Goal: Find specific page/section: Find specific page/section

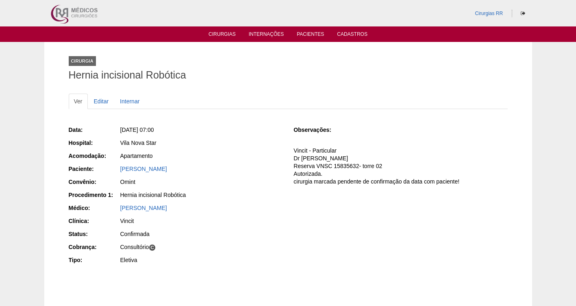
click at [224, 30] on ul "Cirurgias Internações Pacientes Cadastros" at bounding box center [288, 33] width 576 height 15
click at [215, 35] on link "Cirurgias" at bounding box center [222, 34] width 27 height 7
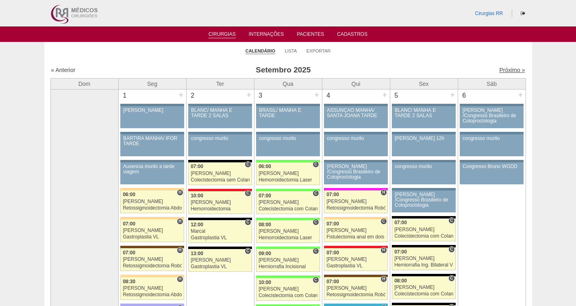
click at [506, 72] on link "Próximo »" at bounding box center [512, 70] width 26 height 7
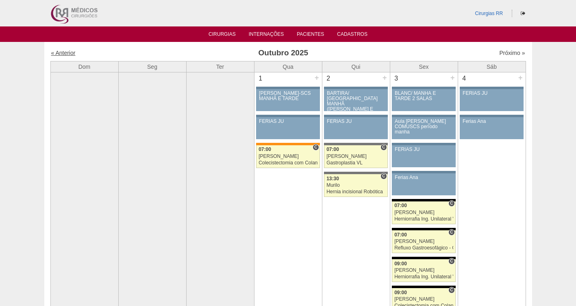
click at [67, 51] on link "« Anterior" at bounding box center [63, 53] width 24 height 7
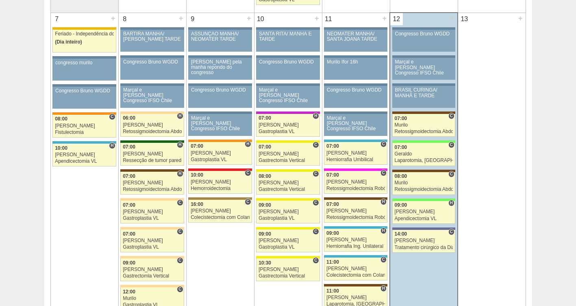
scroll to position [410, 0]
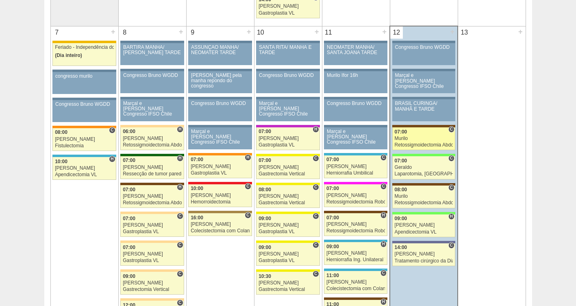
click at [406, 139] on div "Murilo" at bounding box center [424, 138] width 59 height 5
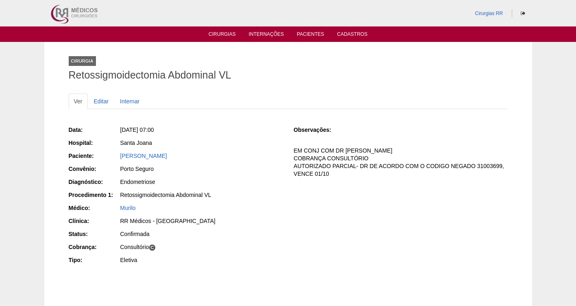
drag, startPoint x: 202, startPoint y: 157, endPoint x: 120, endPoint y: 151, distance: 82.7
click at [120, 152] on div "[PERSON_NAME]" at bounding box center [201, 157] width 163 height 10
copy link "[PERSON_NAME]"
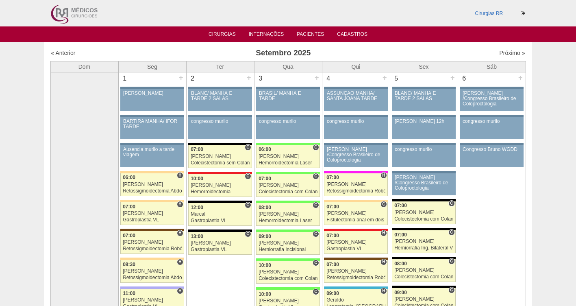
scroll to position [410, 0]
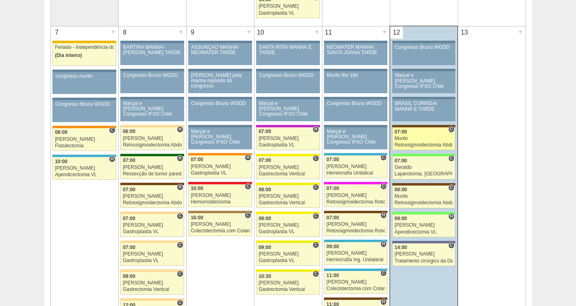
click at [410, 135] on link "88162 Murilo C 07:00 Murilo Retossigmoidectomia Abdominal VL Hospital Santa Joa…" at bounding box center [423, 138] width 63 height 23
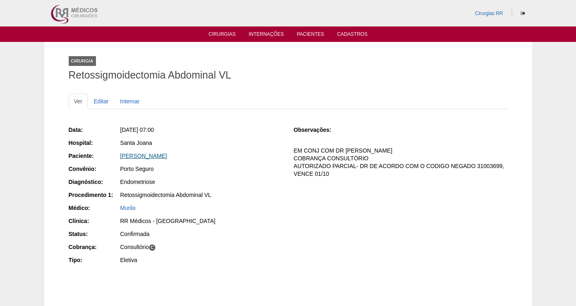
click at [160, 156] on link "[PERSON_NAME]" at bounding box center [143, 155] width 47 height 7
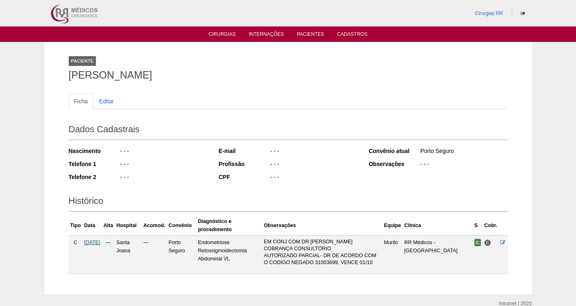
click at [95, 240] on span "12/09/2025" at bounding box center [92, 242] width 16 height 6
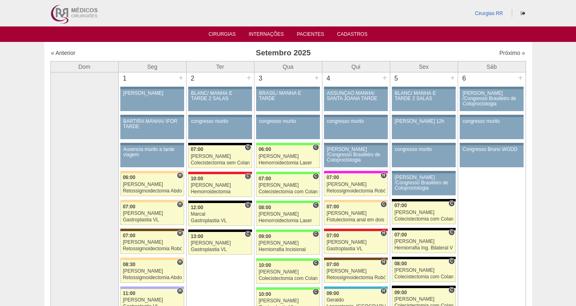
scroll to position [410, 0]
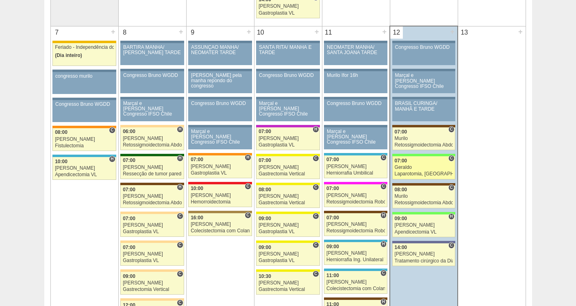
click at [420, 172] on div "Laparotomia, [GEOGRAPHIC_DATA], Drenagem, Bridas VL" at bounding box center [424, 173] width 59 height 5
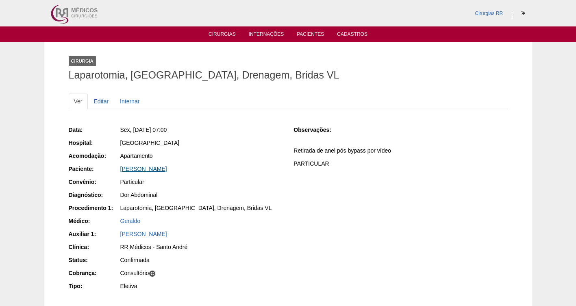
click at [144, 167] on link "[PERSON_NAME]" at bounding box center [143, 168] width 47 height 7
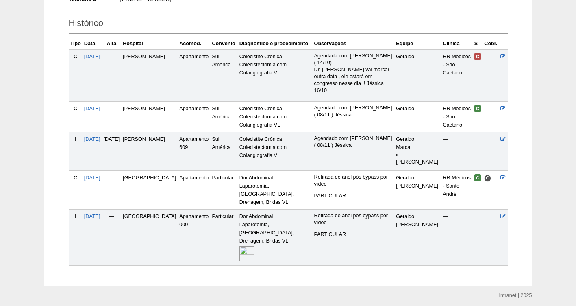
scroll to position [198, 0]
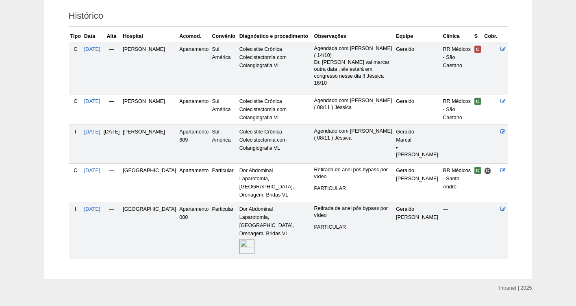
click at [247, 239] on img at bounding box center [246, 246] width 15 height 15
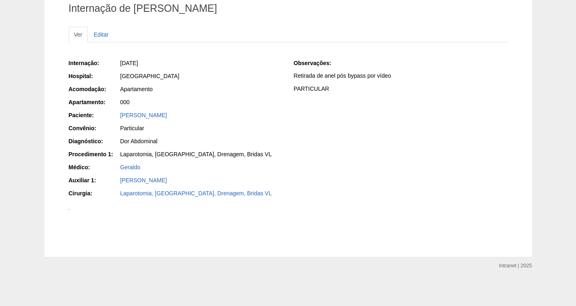
scroll to position [273, 0]
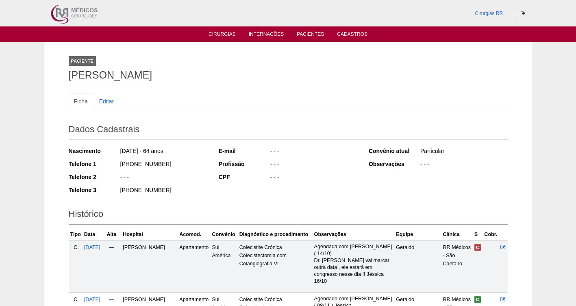
scroll to position [198, 0]
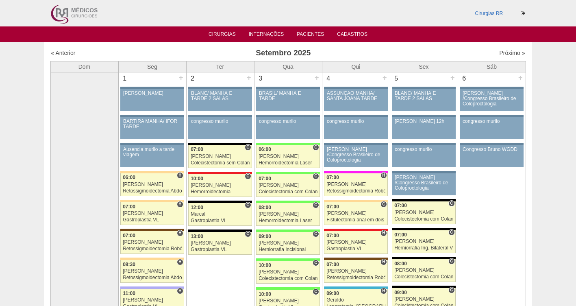
scroll to position [410, 0]
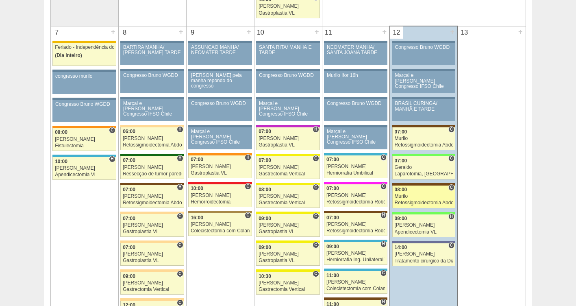
click at [411, 197] on div "Murilo" at bounding box center [424, 195] width 59 height 5
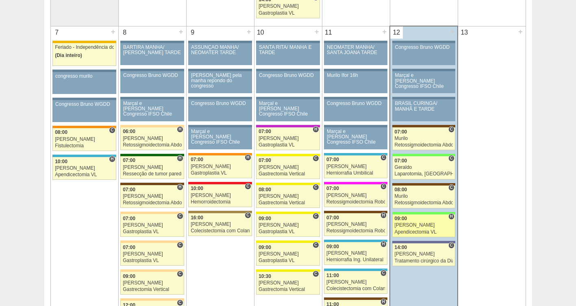
scroll to position [410, 0]
click at [412, 225] on div "[PERSON_NAME] [PERSON_NAME]" at bounding box center [424, 224] width 59 height 5
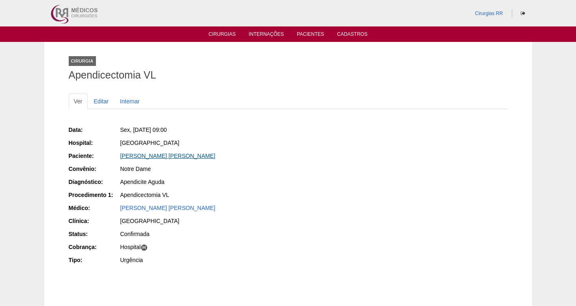
click at [150, 154] on link "[PERSON_NAME] [PERSON_NAME]" at bounding box center [167, 155] width 95 height 7
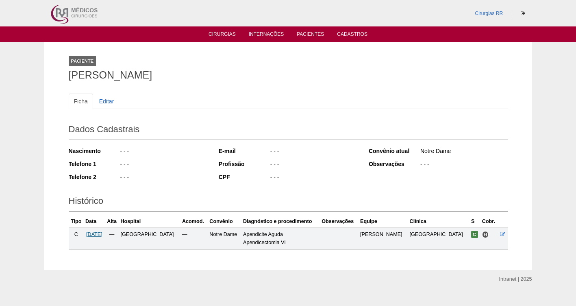
click at [102, 233] on span "[DATE]" at bounding box center [94, 234] width 16 height 6
